Goal: Information Seeking & Learning: Learn about a topic

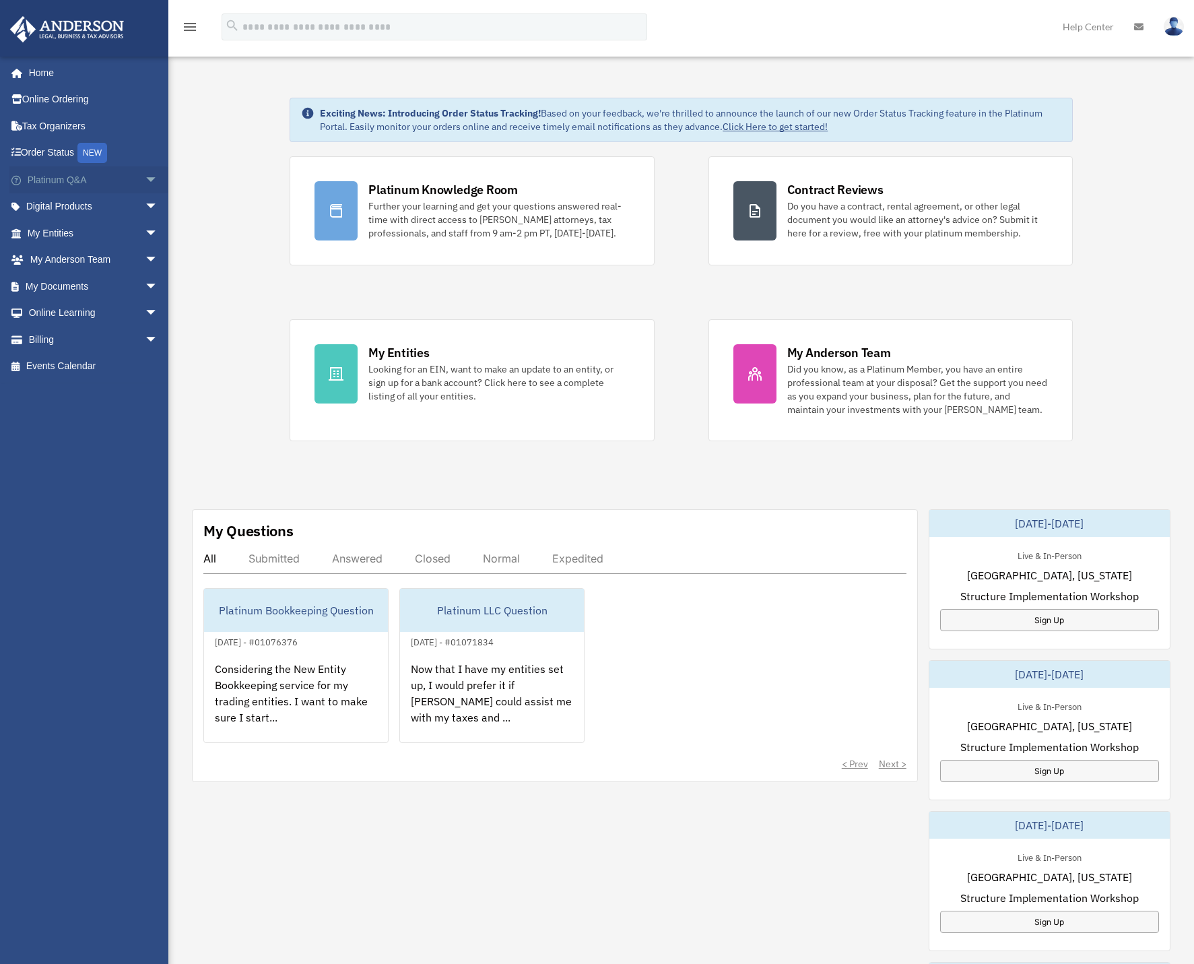
click at [48, 177] on link "Platinum Q&A arrow_drop_down" at bounding box center [93, 179] width 169 height 27
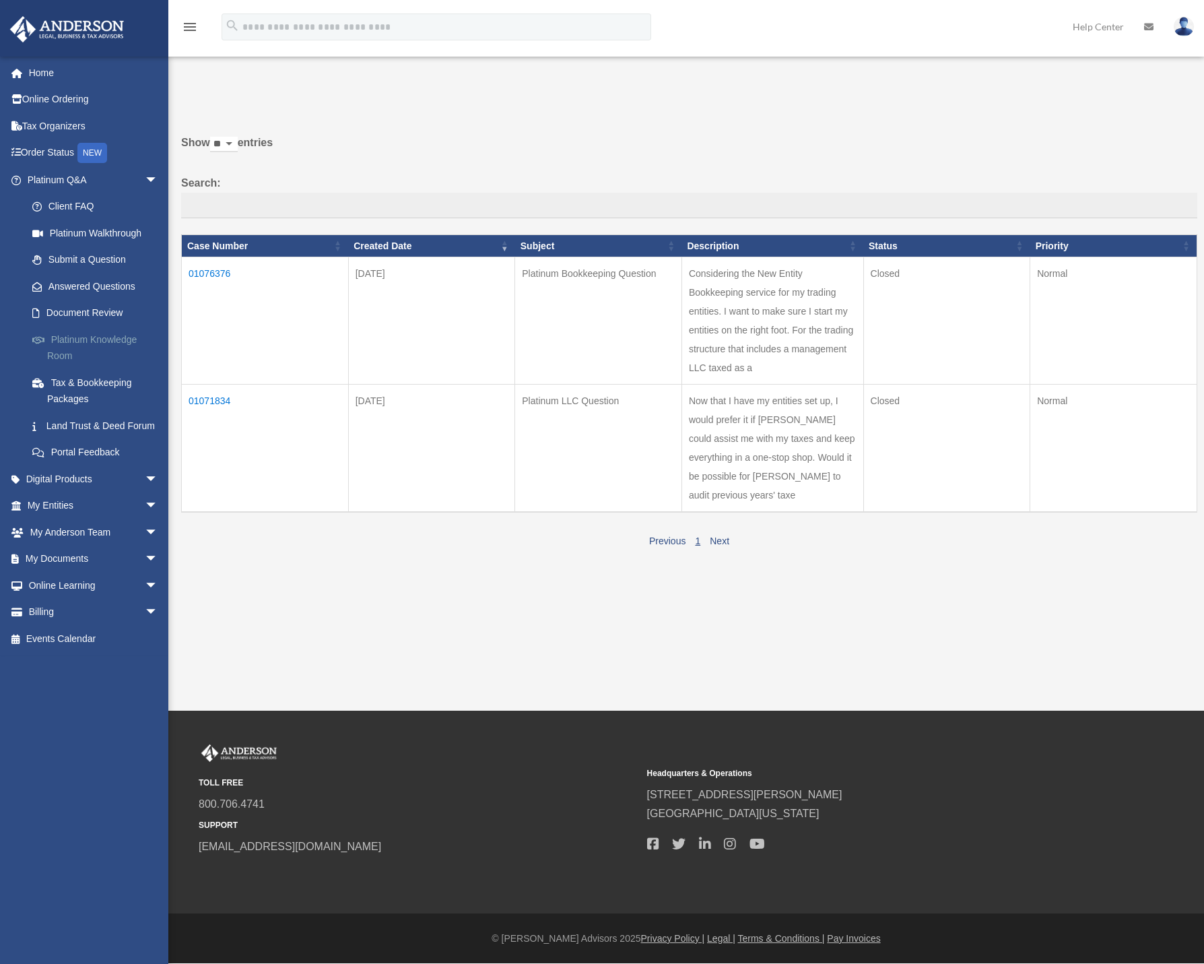
click at [92, 335] on link "Platinum Knowledge Room" at bounding box center [99, 347] width 160 height 43
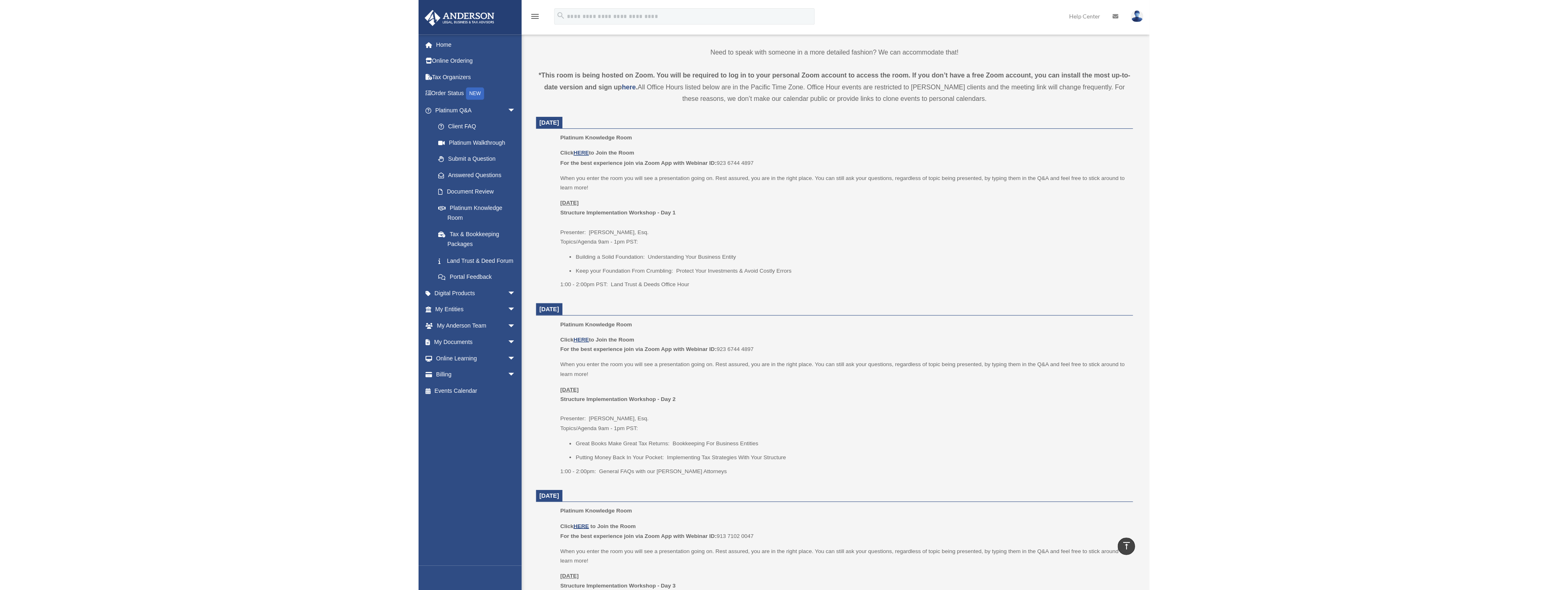
scroll to position [279, 0]
